Goal: Task Accomplishment & Management: Complete application form

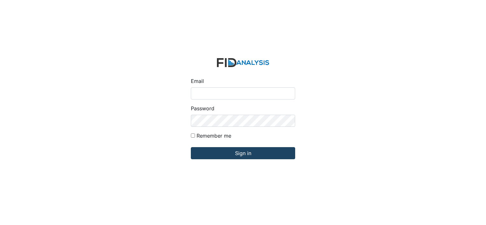
type input "[PERSON_NAME][EMAIL_ADDRESS][DOMAIN_NAME]"
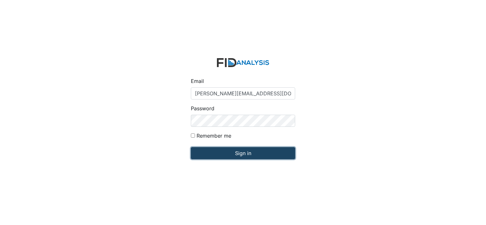
click at [257, 157] on input "Sign in" at bounding box center [243, 153] width 104 height 12
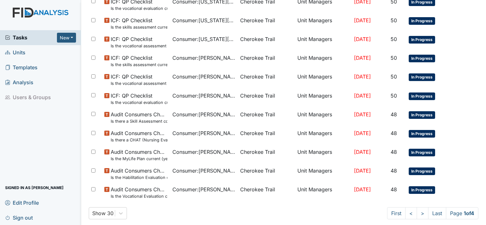
scroll to position [420, 0]
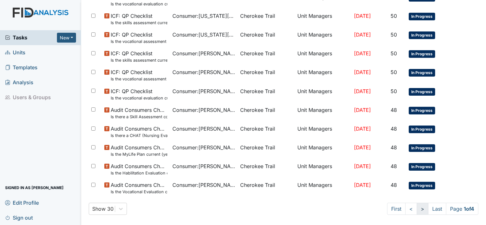
click at [417, 208] on link ">" at bounding box center [423, 209] width 12 height 12
click at [416, 208] on link ">" at bounding box center [422, 209] width 12 height 12
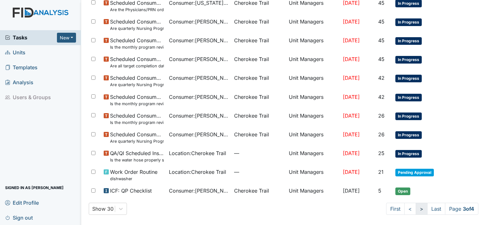
click at [416, 208] on link ">" at bounding box center [422, 209] width 12 height 12
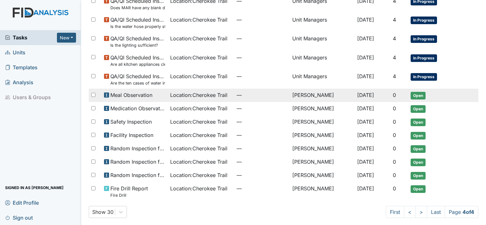
click at [201, 95] on span "Location : Cherokee Trail" at bounding box center [198, 95] width 57 height 8
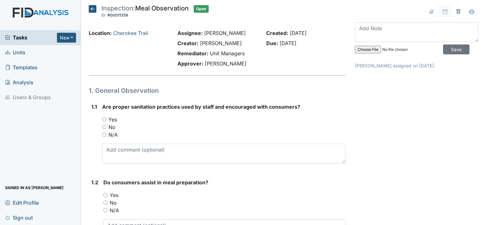
click at [104, 119] on input "Yes" at bounding box center [104, 119] width 4 height 4
radio input "true"
click at [105, 194] on input "Yes" at bounding box center [105, 195] width 4 height 4
radio input "true"
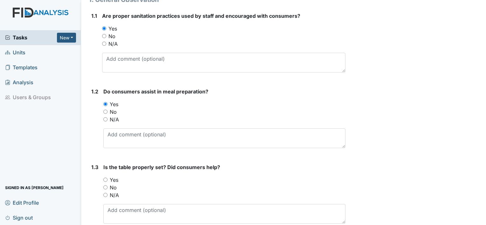
scroll to position [95, 0]
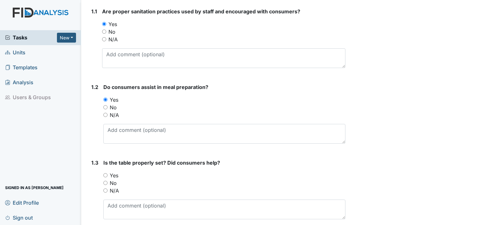
click at [108, 176] on div "Yes" at bounding box center [224, 176] width 242 height 8
click at [107, 176] on input "Yes" at bounding box center [105, 175] width 4 height 4
radio input "true"
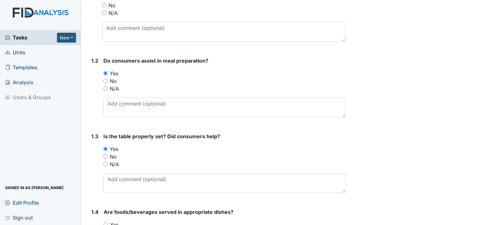
scroll to position [191, 0]
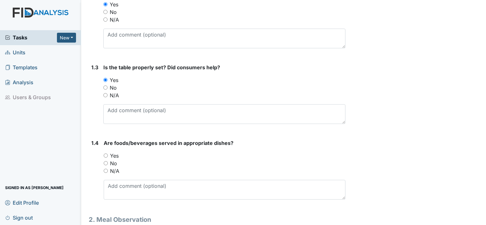
click at [111, 157] on label "Yes" at bounding box center [114, 156] width 9 height 8
click at [108, 157] on input "Yes" at bounding box center [106, 156] width 4 height 4
radio input "true"
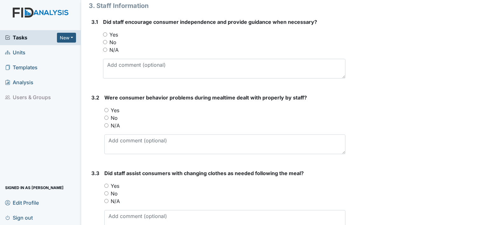
scroll to position [1911, 0]
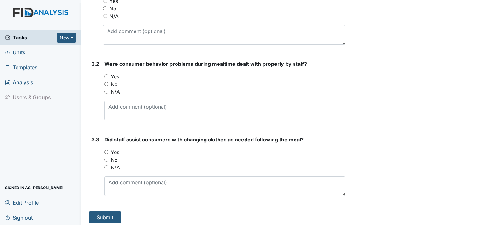
click at [105, 150] on input "Yes" at bounding box center [106, 152] width 4 height 4
radio input "true"
click at [108, 76] on div "Yes" at bounding box center [224, 77] width 241 height 8
click at [108, 75] on div "Yes" at bounding box center [224, 77] width 241 height 8
click at [106, 74] on input "Yes" at bounding box center [106, 76] width 4 height 4
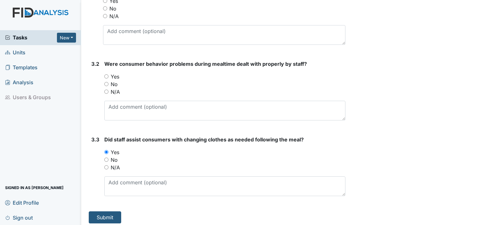
radio input "true"
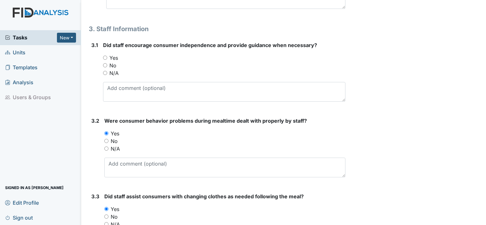
scroll to position [1816, 0]
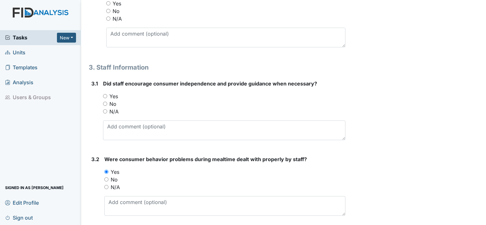
click at [107, 95] on input "Yes" at bounding box center [105, 96] width 4 height 4
radio input "true"
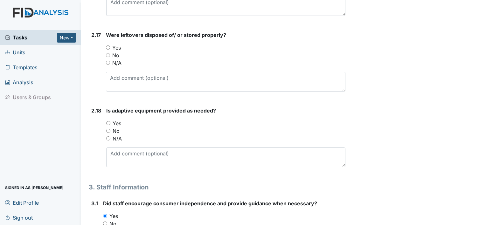
scroll to position [1689, 0]
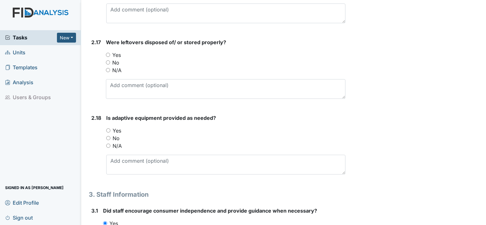
click at [107, 54] on div "Yes" at bounding box center [226, 55] width 240 height 8
click at [107, 53] on input "Yes" at bounding box center [108, 55] width 4 height 4
radio input "true"
click at [108, 129] on input "Yes" at bounding box center [108, 131] width 4 height 4
radio input "true"
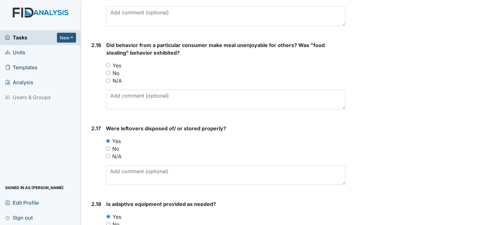
scroll to position [1561, 0]
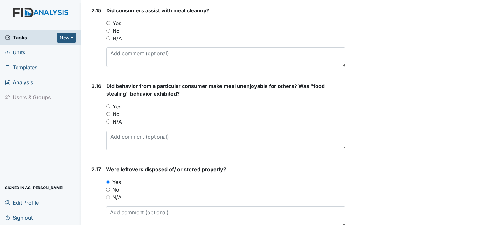
click at [110, 104] on input "Yes" at bounding box center [108, 106] width 4 height 4
radio input "true"
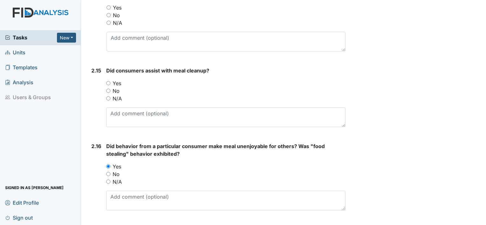
scroll to position [1498, 0]
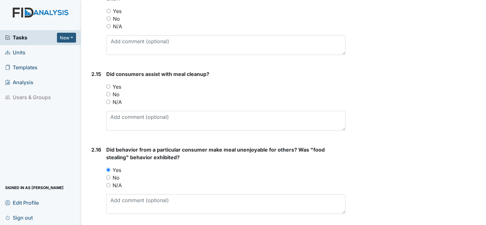
click at [109, 85] on input "Yes" at bounding box center [108, 87] width 4 height 4
radio input "true"
click at [108, 93] on input "No" at bounding box center [108, 94] width 4 height 4
radio input "true"
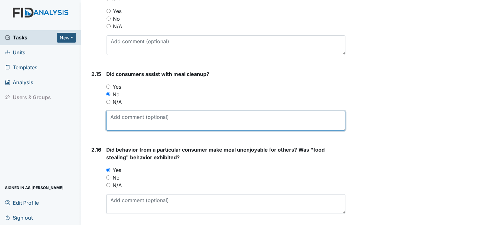
click at [109, 113] on textarea at bounding box center [225, 121] width 239 height 20
click at [167, 119] on textarea "Consumers were asked" at bounding box center [225, 121] width 239 height 20
click at [167, 119] on textarea "Consumers were asked but refu" at bounding box center [225, 121] width 239 height 20
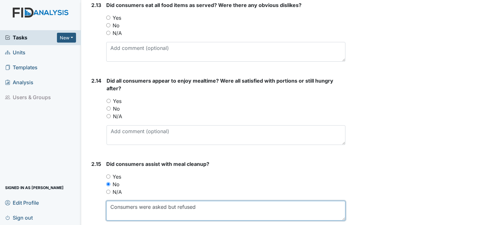
scroll to position [1402, 0]
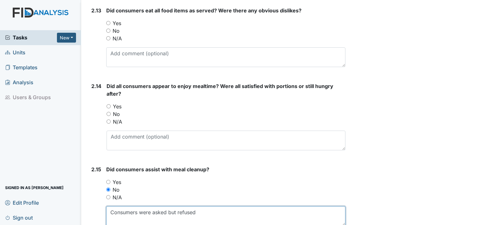
type textarea "Consumers were asked but refused"
click at [108, 104] on input "Yes" at bounding box center [109, 106] width 4 height 4
radio input "true"
click at [110, 21] on input "Yes" at bounding box center [108, 23] width 4 height 4
radio input "true"
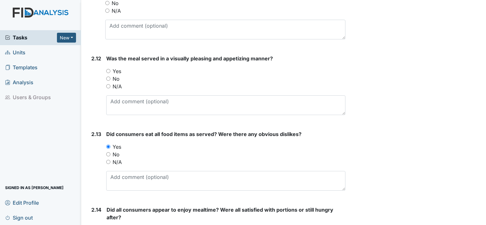
scroll to position [1275, 0]
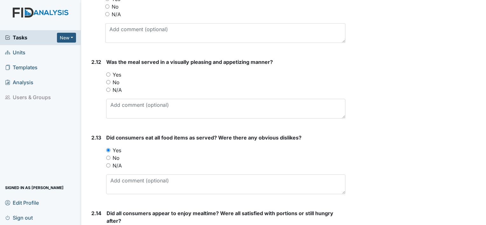
click at [114, 74] on label "Yes" at bounding box center [117, 75] width 9 height 8
click at [110, 74] on input "Yes" at bounding box center [108, 75] width 4 height 4
radio input "true"
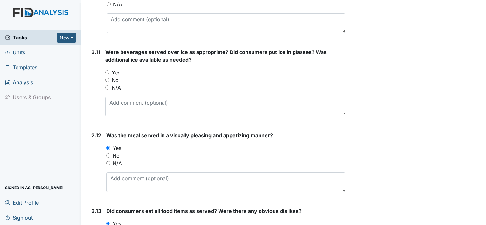
scroll to position [1179, 0]
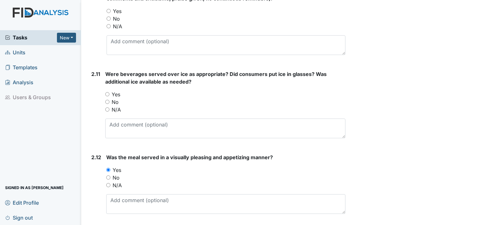
click at [108, 92] on input "Yes" at bounding box center [107, 94] width 4 height 4
radio input "true"
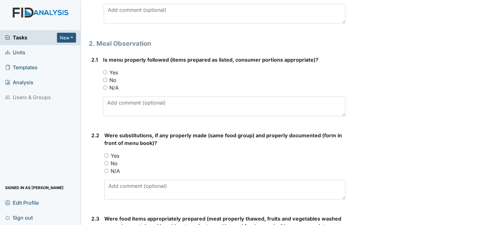
scroll to position [382, 0]
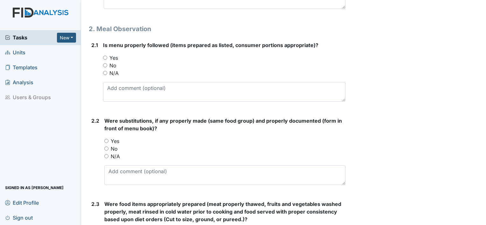
drag, startPoint x: 105, startPoint y: 57, endPoint x: 104, endPoint y: 88, distance: 30.9
click at [105, 57] on input "Yes" at bounding box center [105, 58] width 4 height 4
radio input "true"
click at [105, 139] on input "Yes" at bounding box center [106, 141] width 4 height 4
radio input "true"
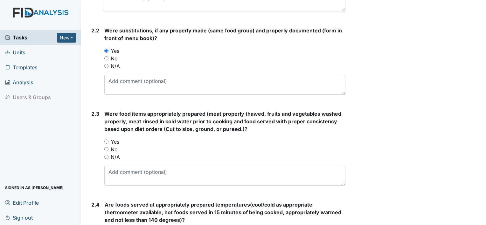
scroll to position [477, 0]
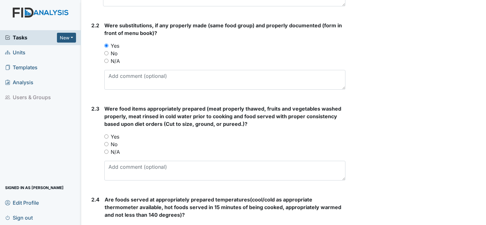
click at [109, 136] on div "Yes" at bounding box center [224, 137] width 241 height 8
click at [105, 135] on input "Yes" at bounding box center [106, 137] width 4 height 4
radio input "true"
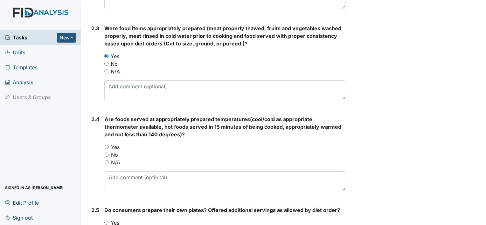
scroll to position [573, 0]
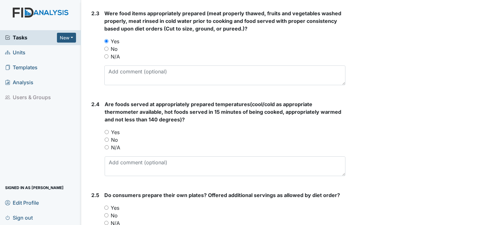
click at [105, 132] on input "Yes" at bounding box center [107, 132] width 4 height 4
radio input "true"
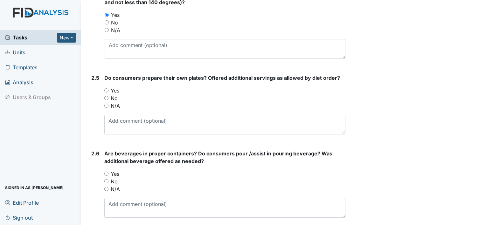
scroll to position [700, 0]
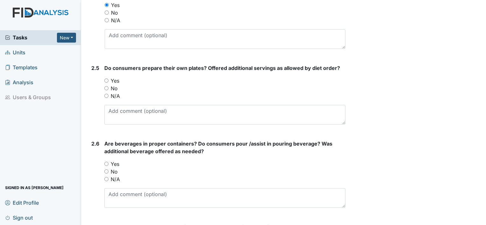
click at [108, 85] on div "No" at bounding box center [224, 89] width 241 height 8
click at [106, 80] on input "Yes" at bounding box center [106, 81] width 4 height 4
radio input "true"
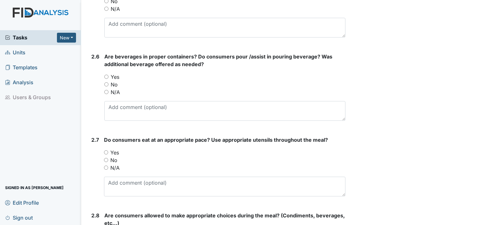
scroll to position [796, 0]
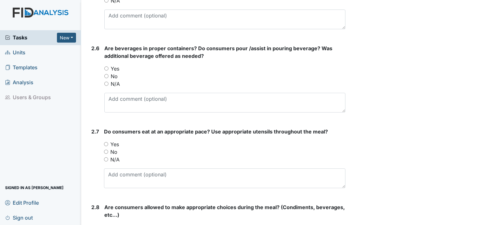
click at [107, 69] on input "Yes" at bounding box center [106, 69] width 4 height 4
radio input "true"
click at [106, 143] on input "Yes" at bounding box center [106, 144] width 4 height 4
radio input "true"
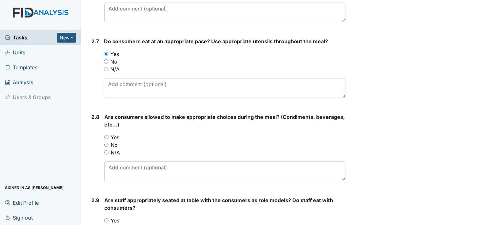
scroll to position [891, 0]
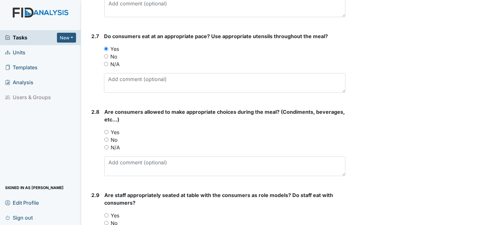
click at [105, 130] on input "Yes" at bounding box center [106, 132] width 4 height 4
radio input "true"
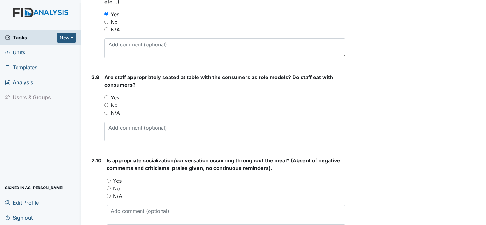
scroll to position [1019, 0]
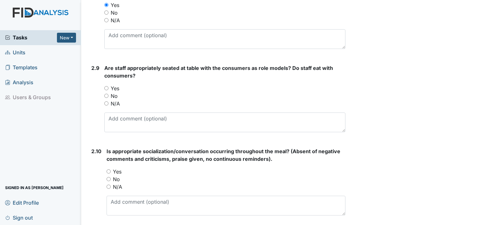
click at [106, 87] on input "Yes" at bounding box center [106, 88] width 4 height 4
radio input "true"
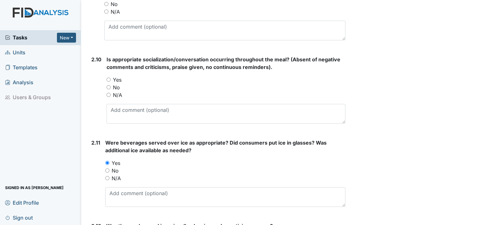
scroll to position [1114, 0]
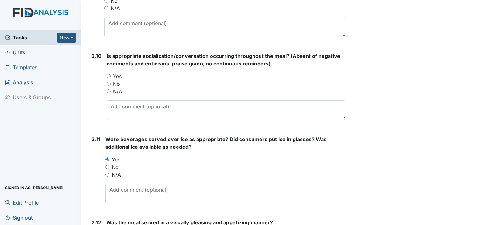
click at [109, 75] on input "Yes" at bounding box center [109, 76] width 4 height 4
radio input "true"
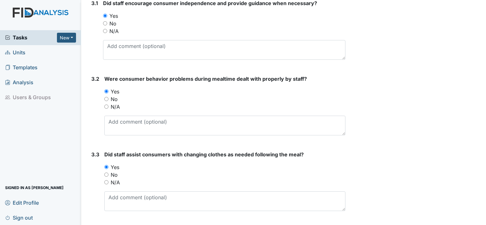
scroll to position [1911, 0]
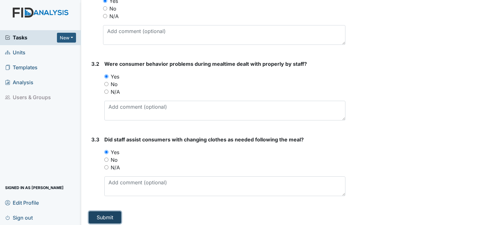
click at [91, 212] on button "Submit" at bounding box center [105, 218] width 32 height 12
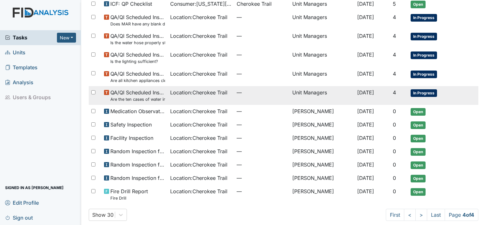
scroll to position [133, 0]
